Goal: Information Seeking & Learning: Learn about a topic

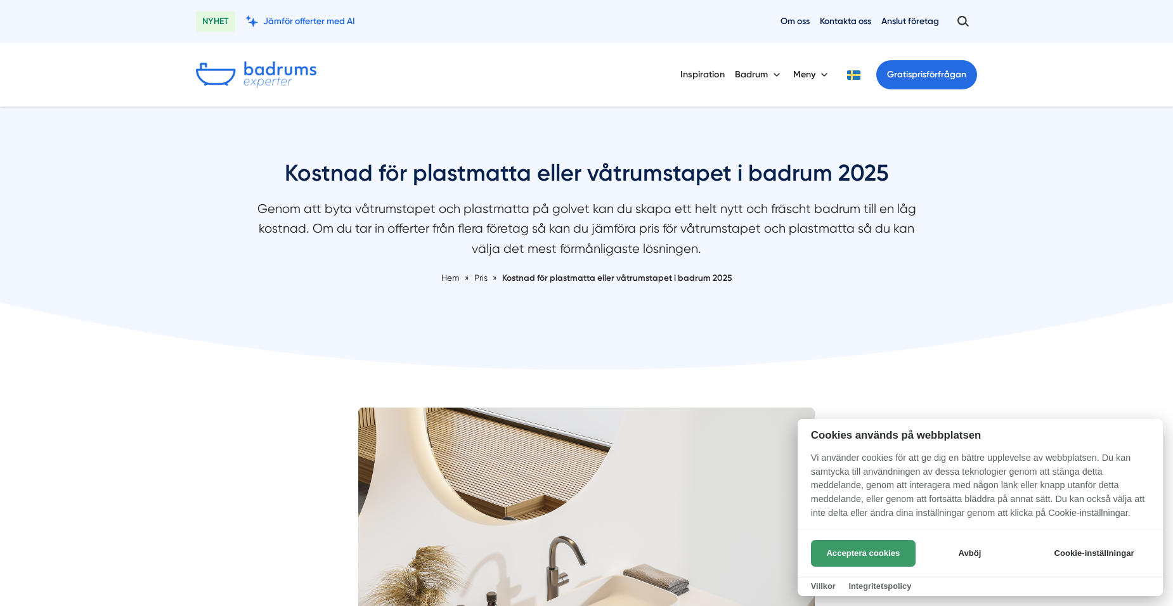
click at [837, 552] on button "Acceptera cookies" at bounding box center [863, 553] width 105 height 27
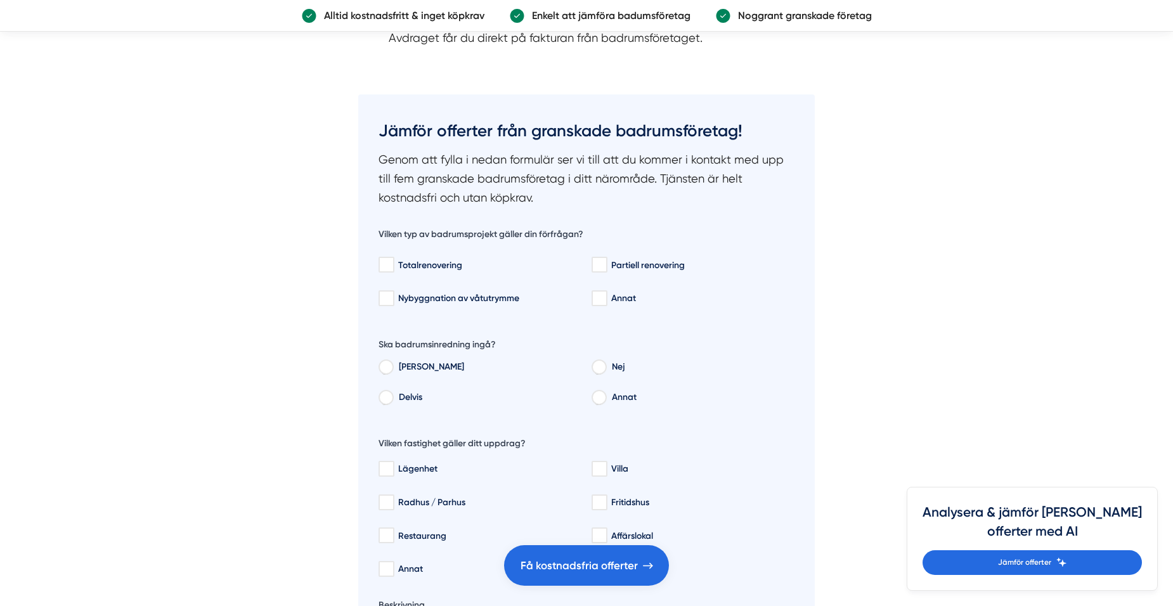
scroll to position [1966, 0]
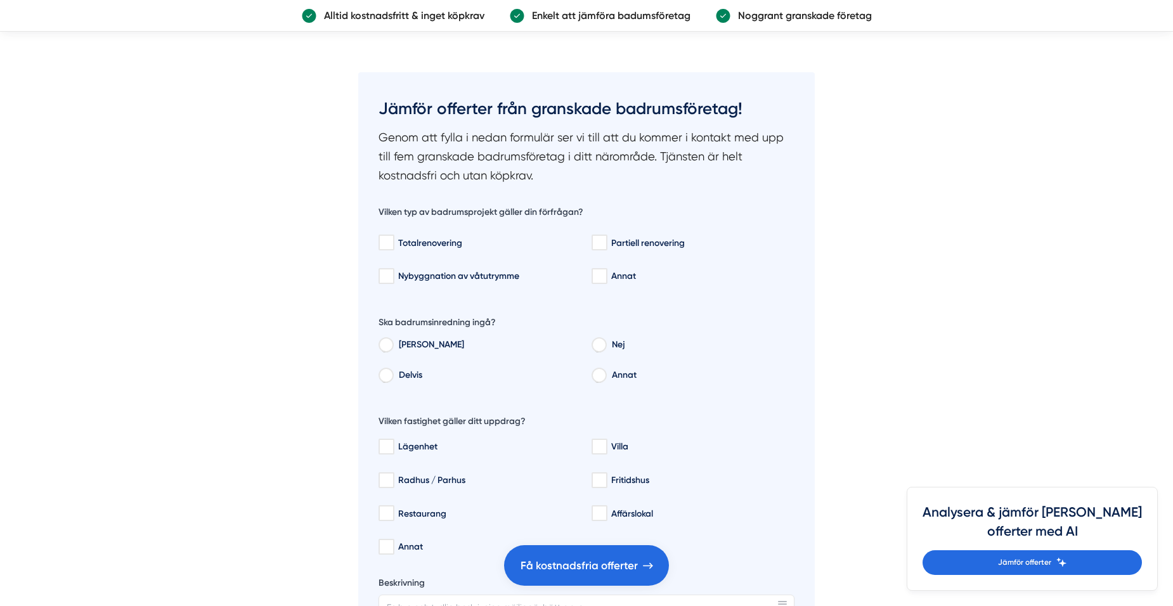
click at [388, 377] on input "Delvis" at bounding box center [386, 377] width 14 height 11
radio input "true"
click at [388, 242] on input "Totalrenovering" at bounding box center [386, 243] width 15 height 13
checkbox input "true"
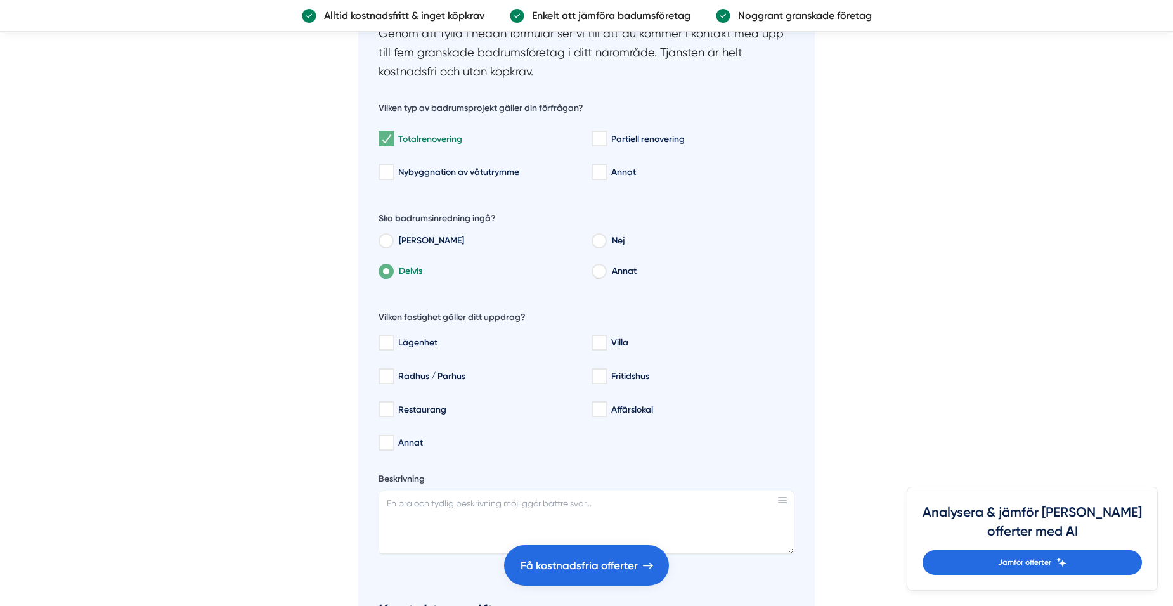
scroll to position [2093, 0]
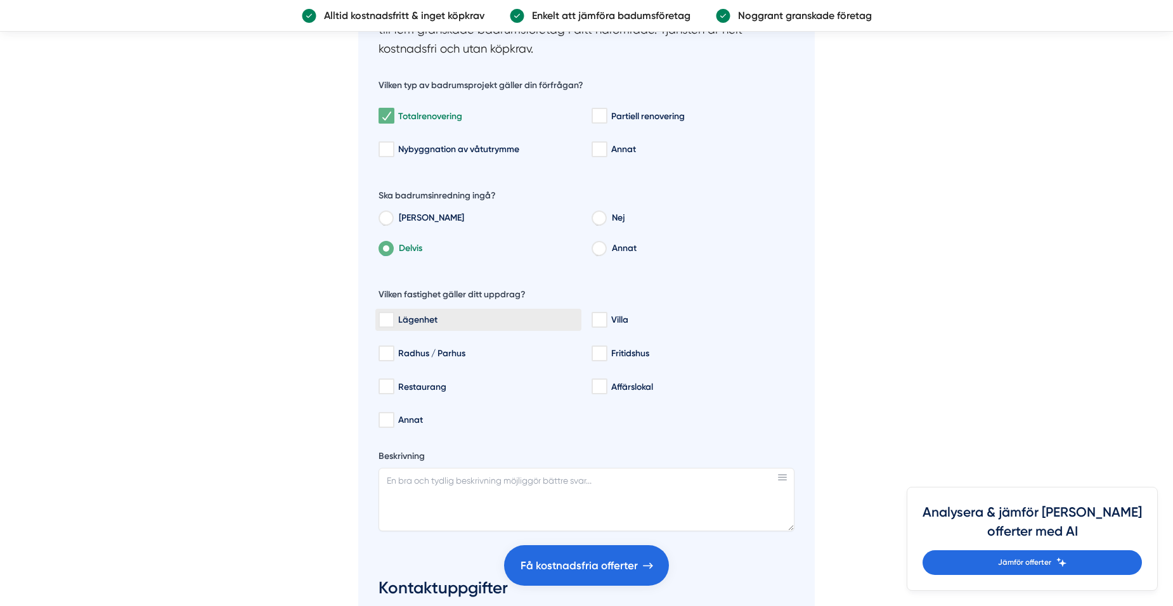
click at [391, 320] on input "Lägenhet" at bounding box center [386, 320] width 15 height 13
checkbox input "true"
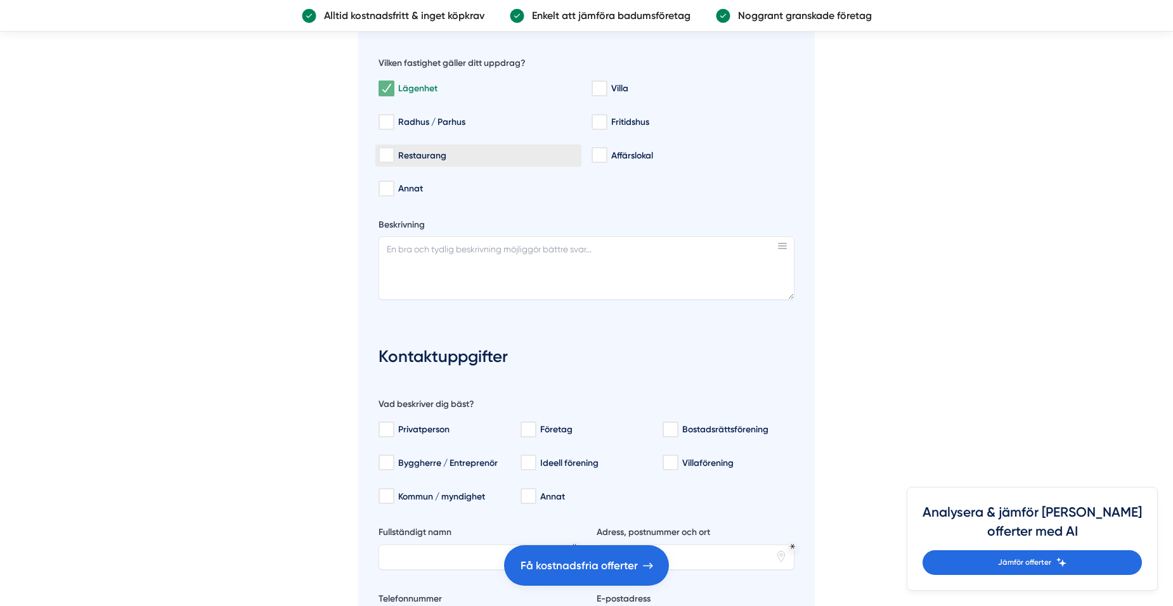
scroll to position [2347, 0]
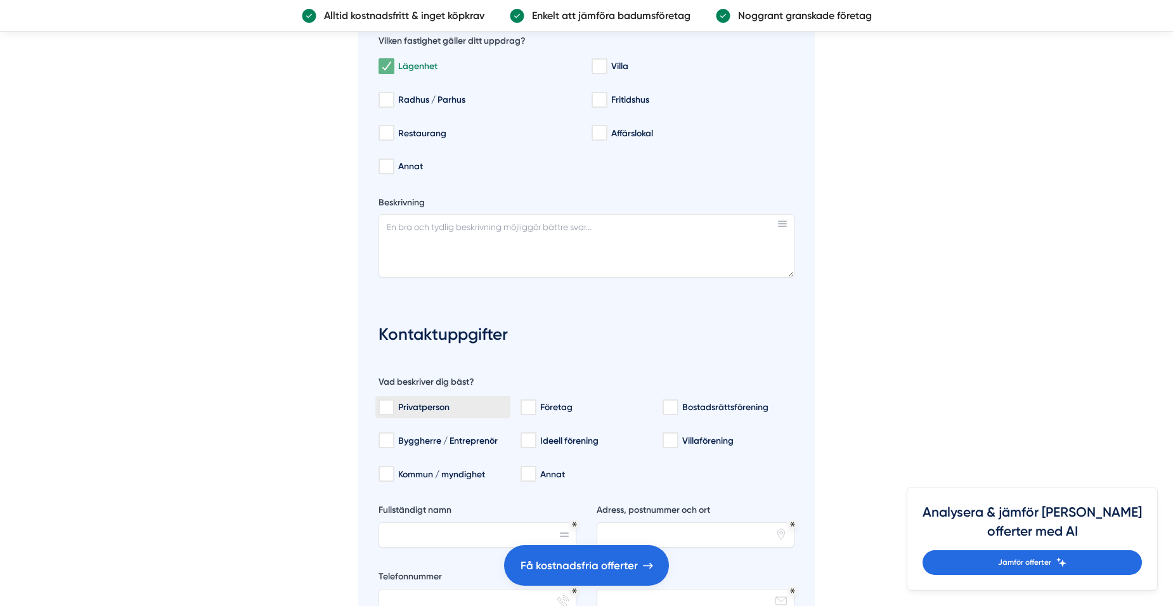
click at [385, 410] on input "Privatperson" at bounding box center [386, 407] width 15 height 13
checkbox input "true"
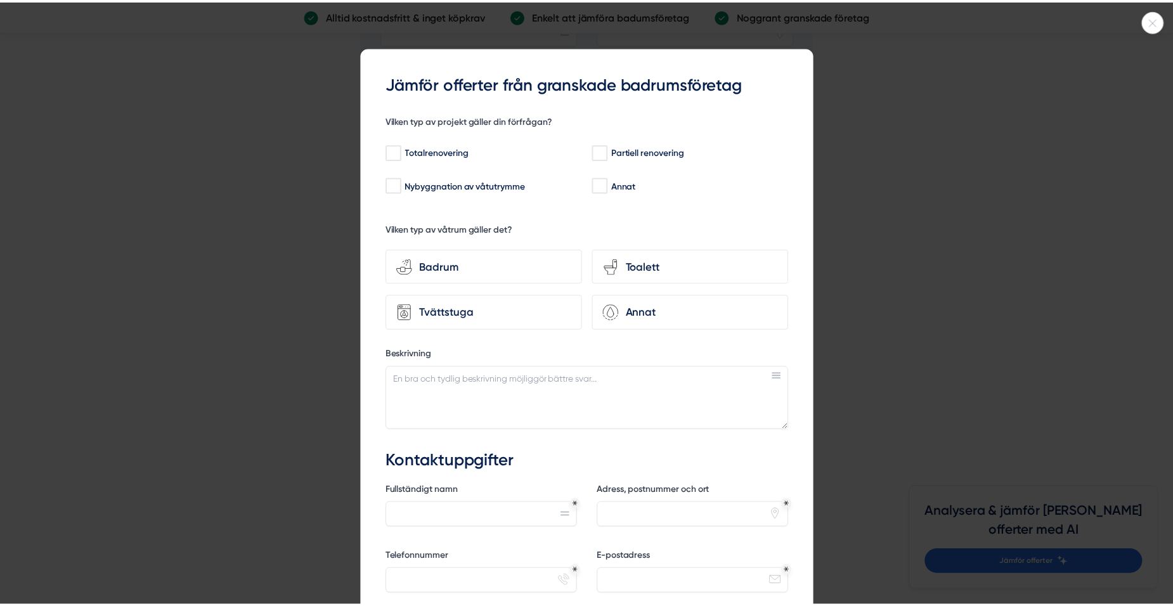
scroll to position [2854, 0]
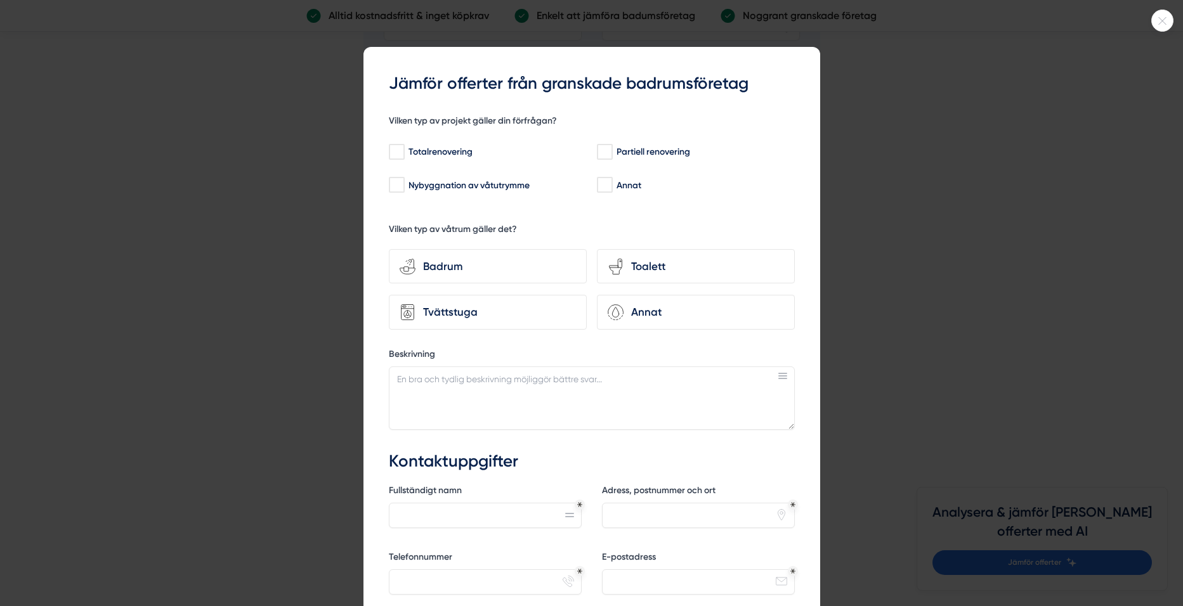
drag, startPoint x: 1161, startPoint y: 22, endPoint x: 1166, endPoint y: 30, distance: 9.4
click at [1163, 25] on div at bounding box center [1162, 21] width 22 height 22
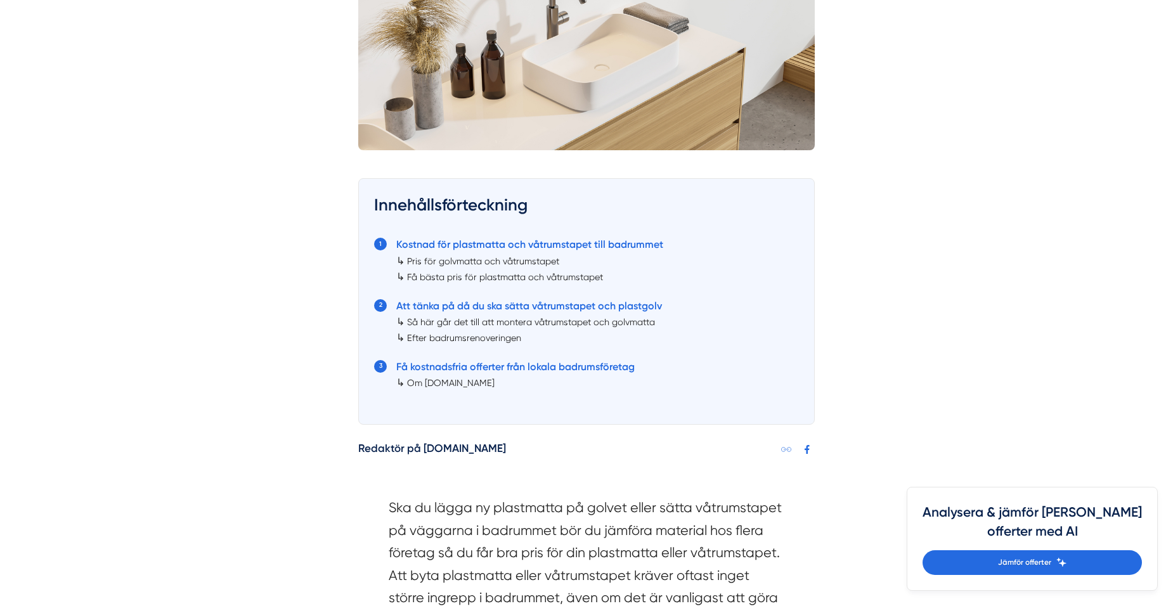
scroll to position [571, 0]
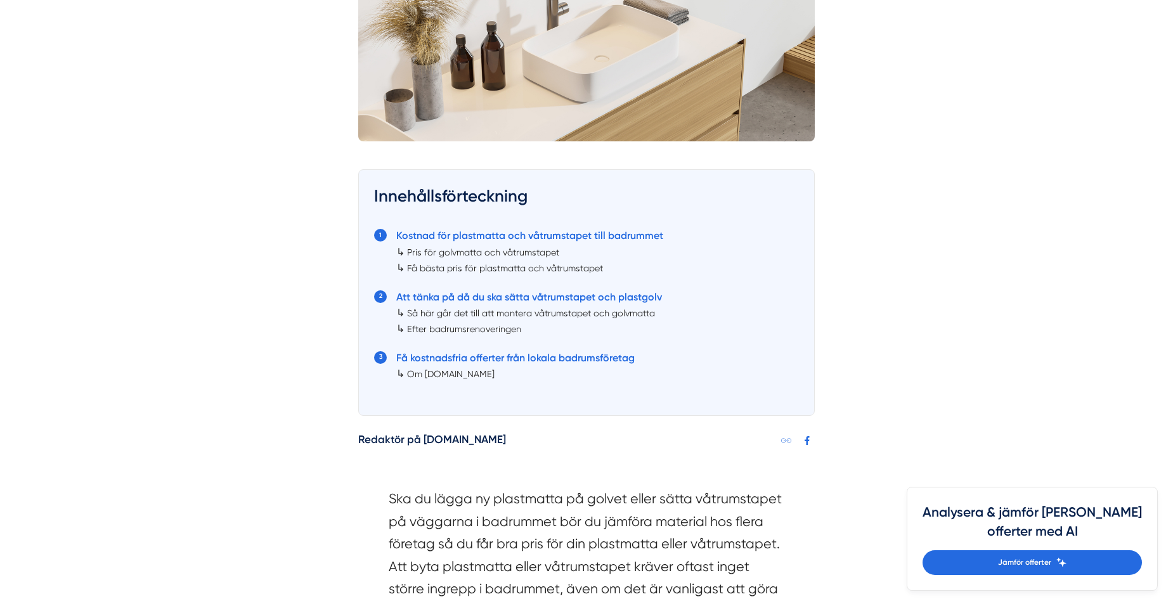
click at [464, 251] on link "Pris för golvmatta och våtrumstapet" at bounding box center [483, 252] width 152 height 10
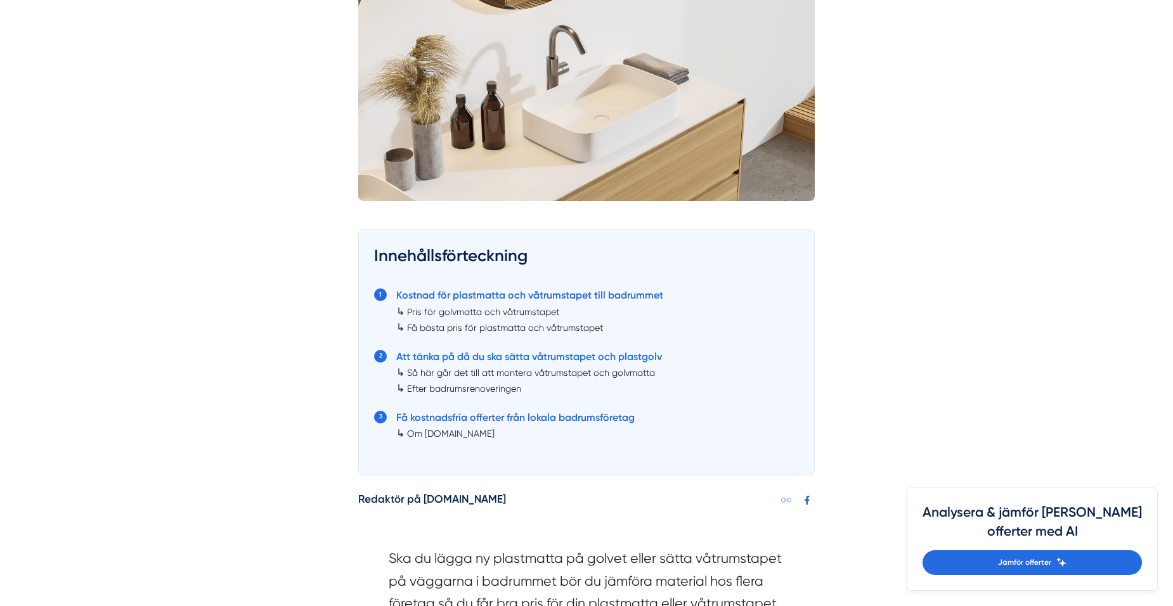
scroll to position [508, 0]
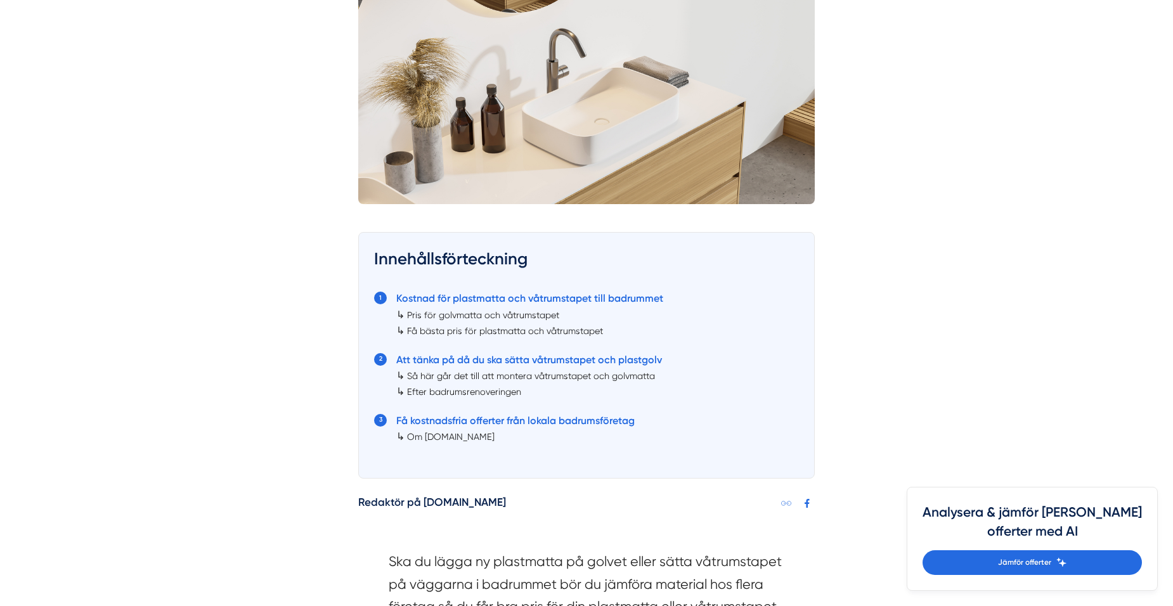
click at [465, 332] on link "Få bästa pris för plastmatta och våtrumstapet" at bounding box center [505, 331] width 196 height 10
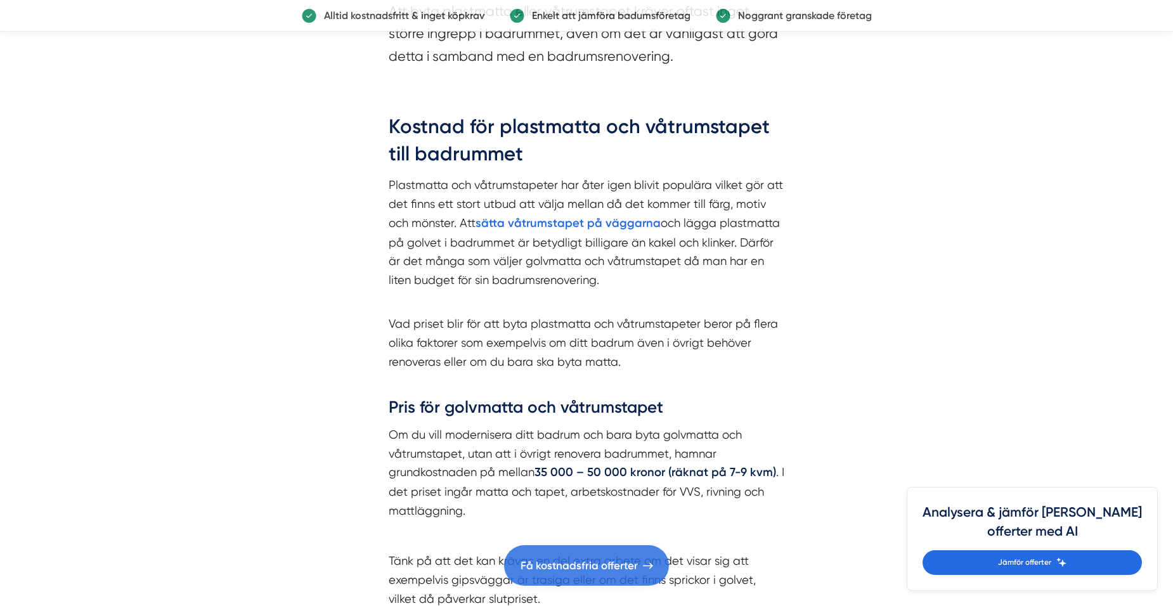
scroll to position [1126, 0]
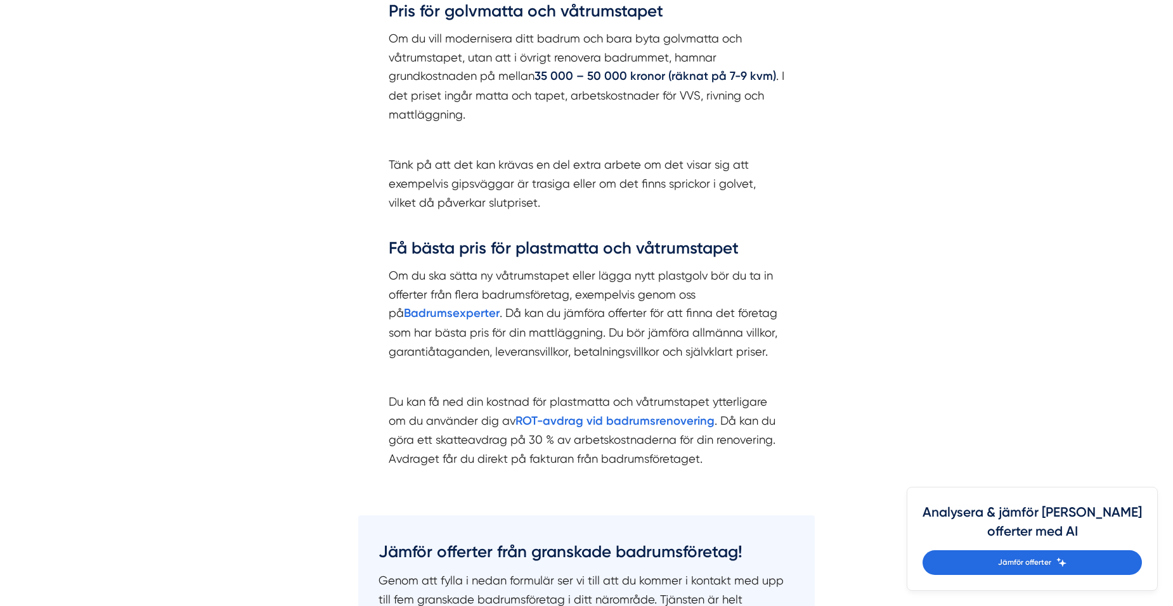
scroll to position [571, 0]
